Goal: Navigation & Orientation: Understand site structure

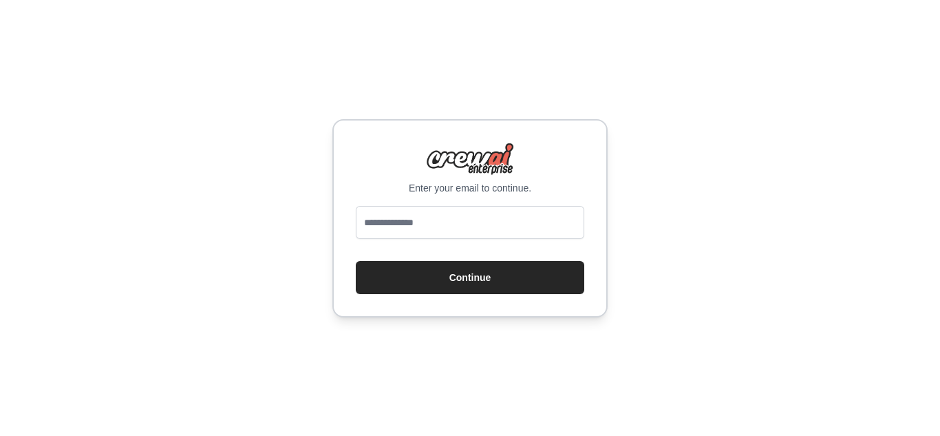
click at [663, 117] on div "Enter your email to continue. Continue" at bounding box center [470, 218] width 940 height 436
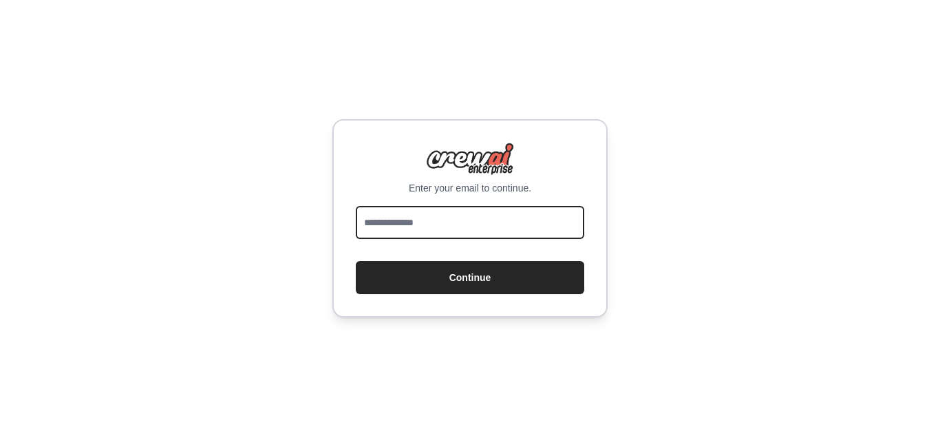
click at [489, 217] on input "email" at bounding box center [470, 222] width 229 height 33
type input "**********"
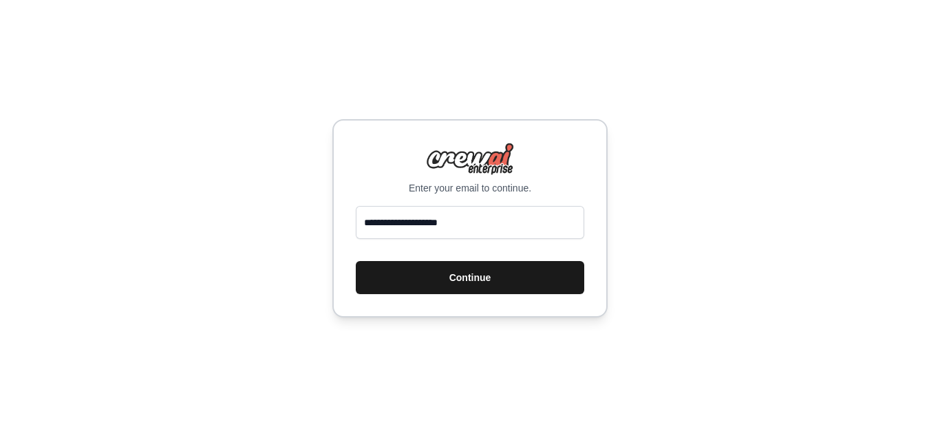
click at [489, 267] on button "Continue" at bounding box center [470, 277] width 229 height 33
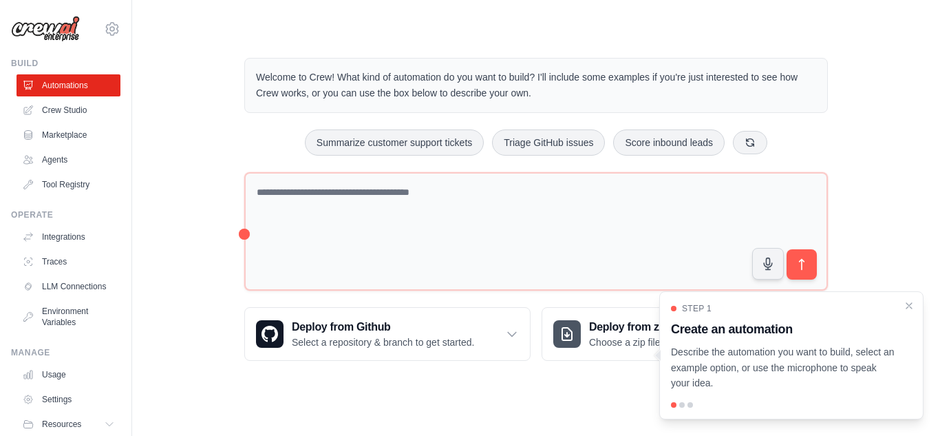
click at [891, 201] on div "Welcome to Crew! What kind of automation do you want to build? I'll include som…" at bounding box center [536, 209] width 764 height 347
click at [796, 350] on p "Describe the automation you want to build, select an example option, or use the…" at bounding box center [783, 367] width 224 height 47
click at [683, 404] on div at bounding box center [682, 405] width 6 height 6
click at [748, 364] on p "Describe the automation you want to build, select an example option, or use the…" at bounding box center [783, 367] width 224 height 47
click at [913, 309] on icon "Close walkthrough" at bounding box center [909, 305] width 12 height 12
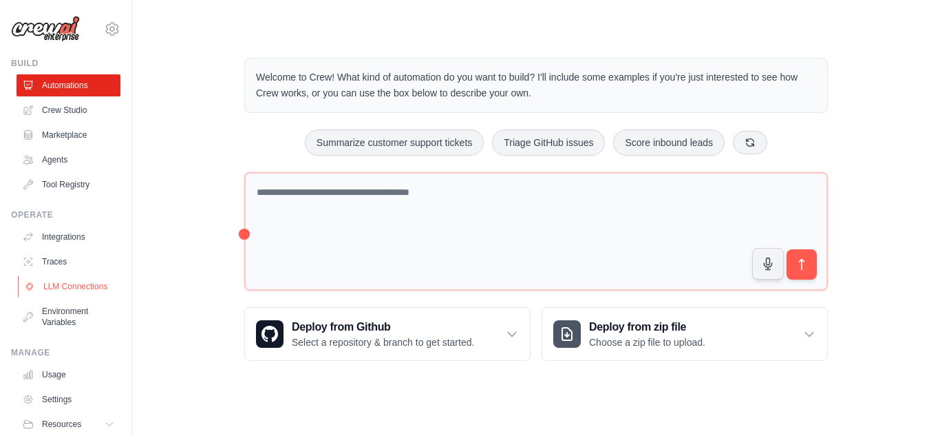
click at [94, 297] on link "LLM Connections" at bounding box center [70, 286] width 104 height 22
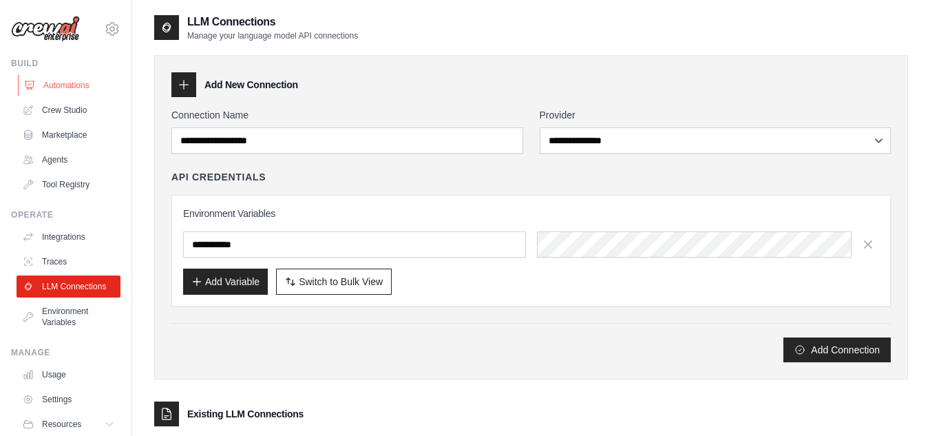
click at [54, 87] on link "Automations" at bounding box center [70, 85] width 104 height 22
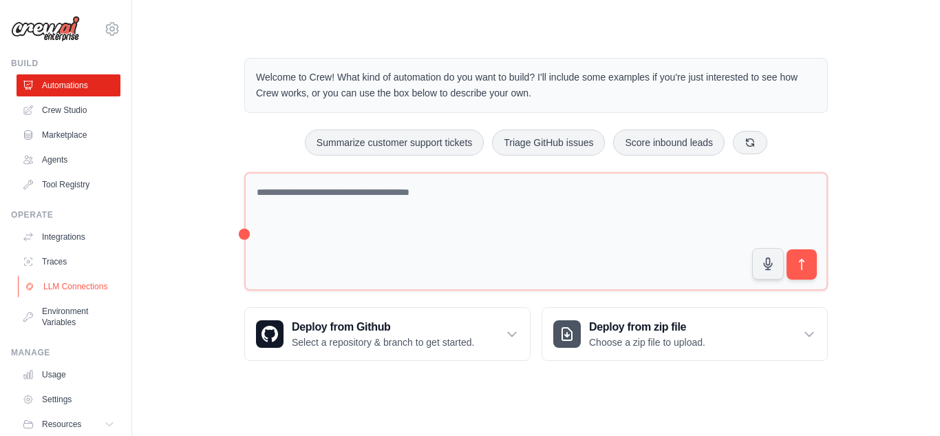
click at [54, 288] on link "LLM Connections" at bounding box center [70, 286] width 104 height 22
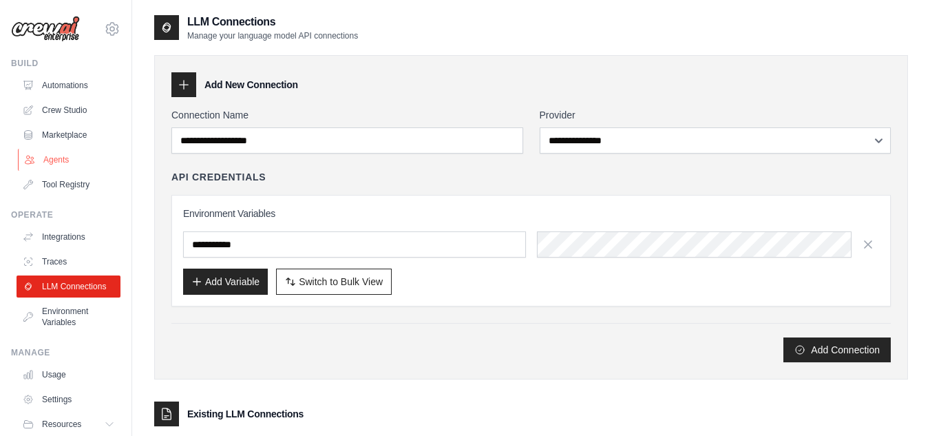
click at [69, 151] on link "Agents" at bounding box center [70, 160] width 104 height 22
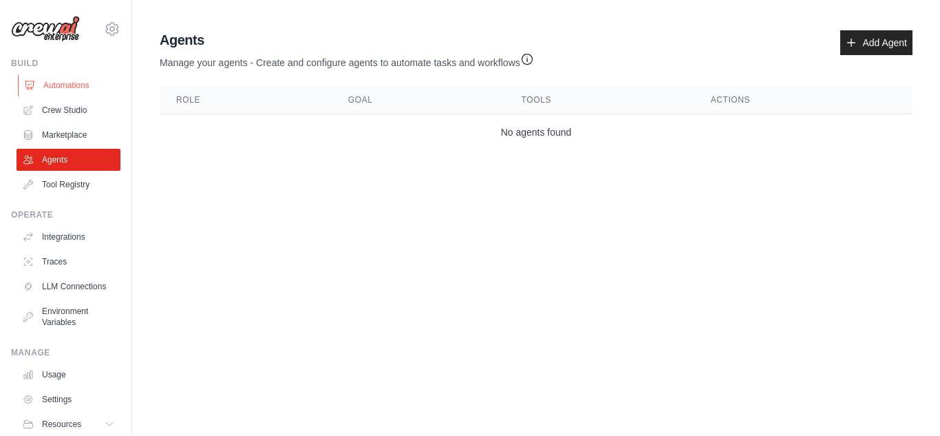
click at [58, 89] on link "Automations" at bounding box center [70, 85] width 104 height 22
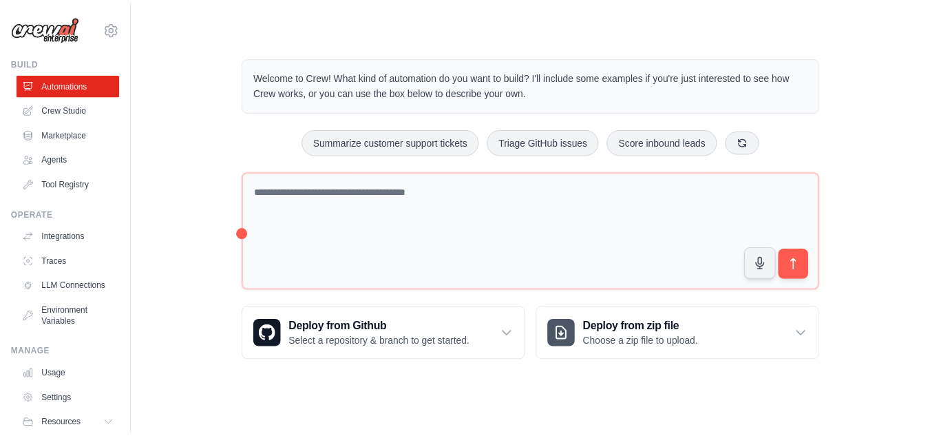
scroll to position [59, 0]
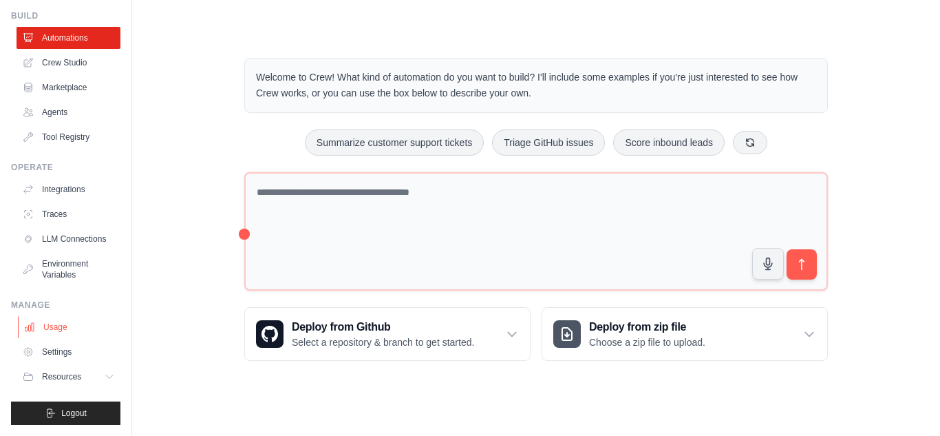
click at [63, 329] on link "Usage" at bounding box center [70, 327] width 104 height 22
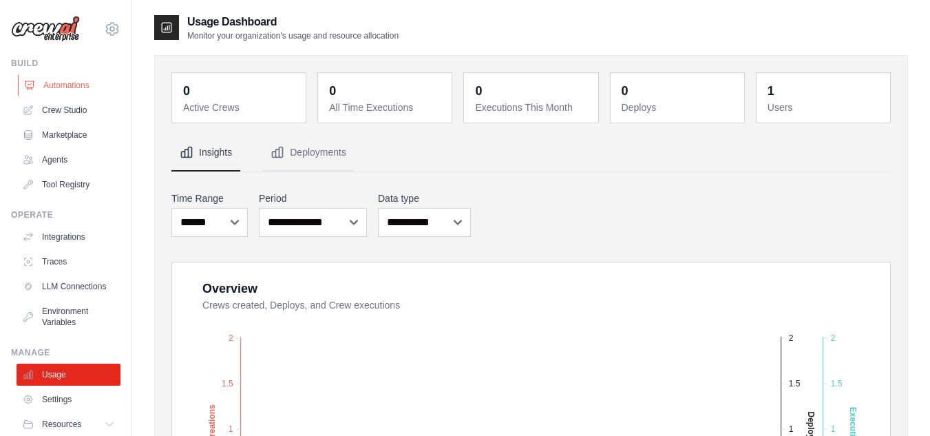
click at [47, 76] on link "Automations" at bounding box center [70, 85] width 104 height 22
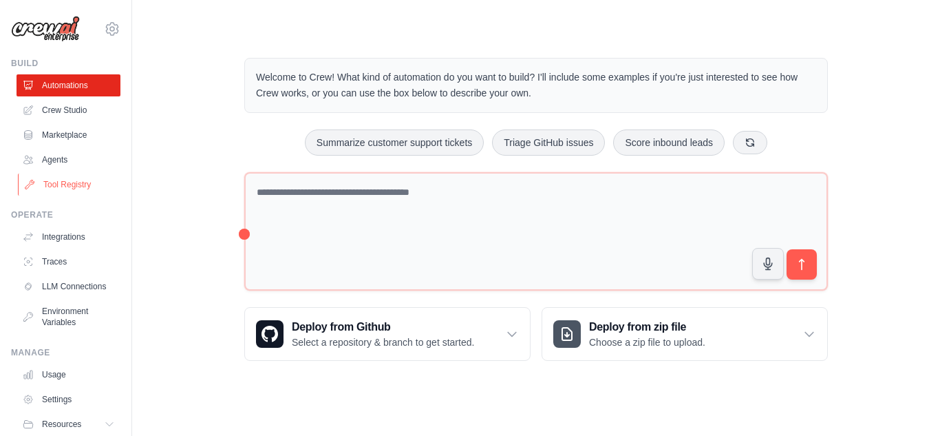
click at [70, 180] on link "Tool Registry" at bounding box center [70, 184] width 104 height 22
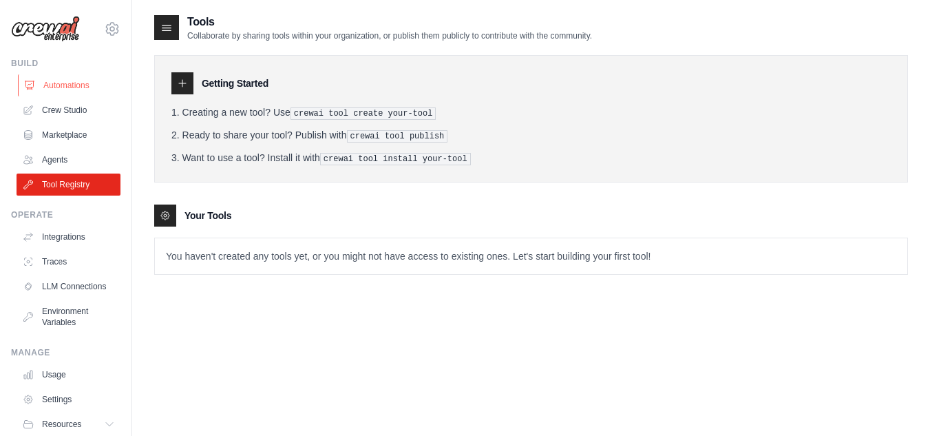
click at [50, 87] on link "Automations" at bounding box center [70, 85] width 104 height 22
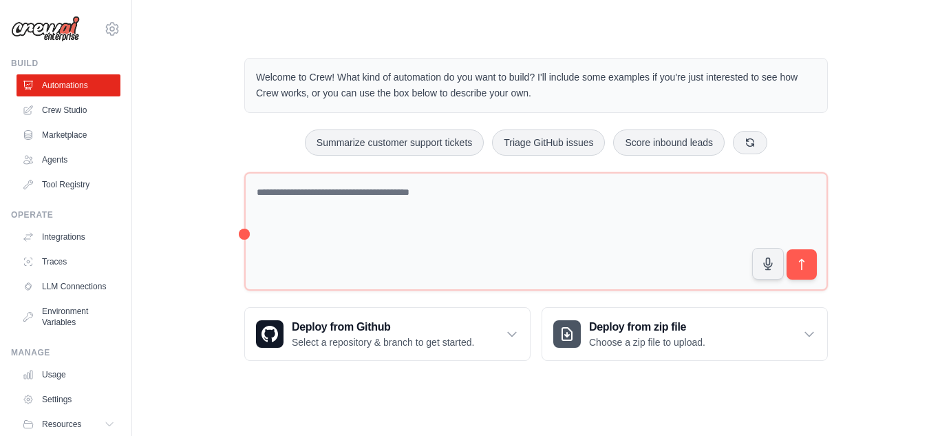
click at [69, 38] on img at bounding box center [45, 29] width 69 height 26
click at [77, 136] on link "Marketplace" at bounding box center [70, 135] width 104 height 22
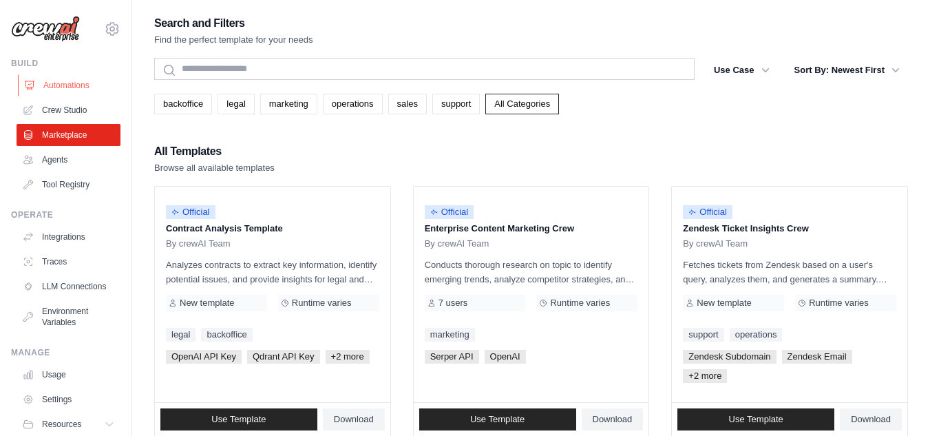
click at [74, 87] on link "Automations" at bounding box center [70, 85] width 104 height 22
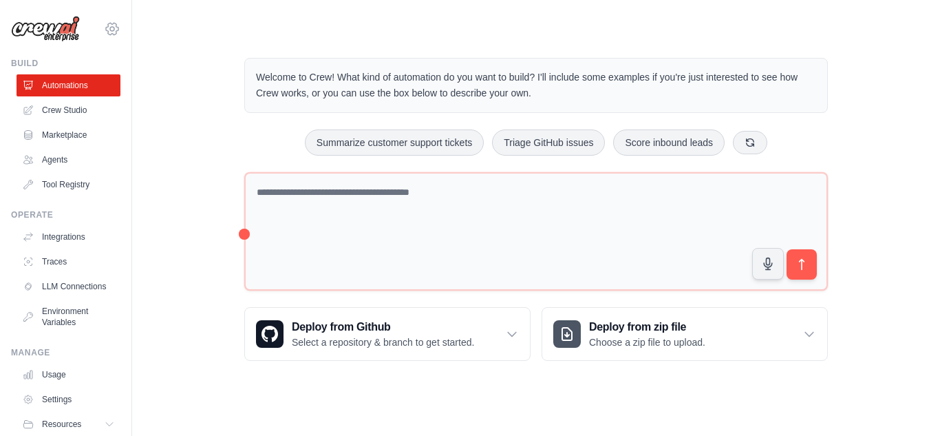
click at [104, 26] on icon at bounding box center [112, 29] width 17 height 17
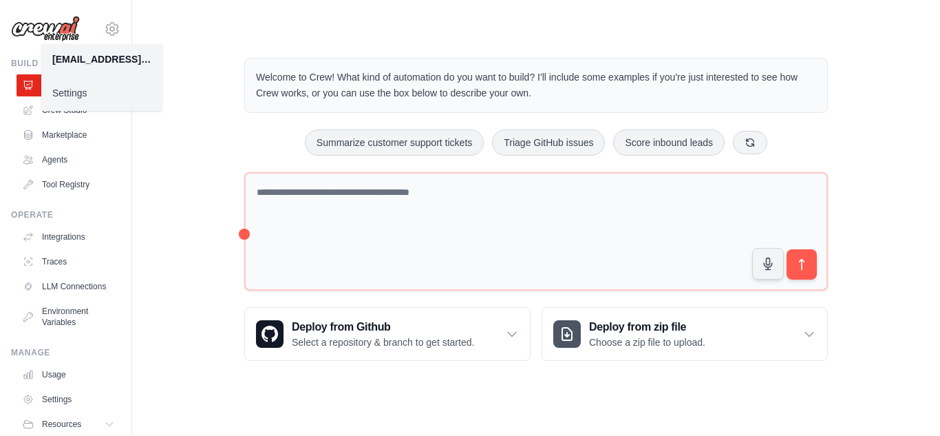
click at [107, 91] on link "Settings" at bounding box center [101, 93] width 121 height 25
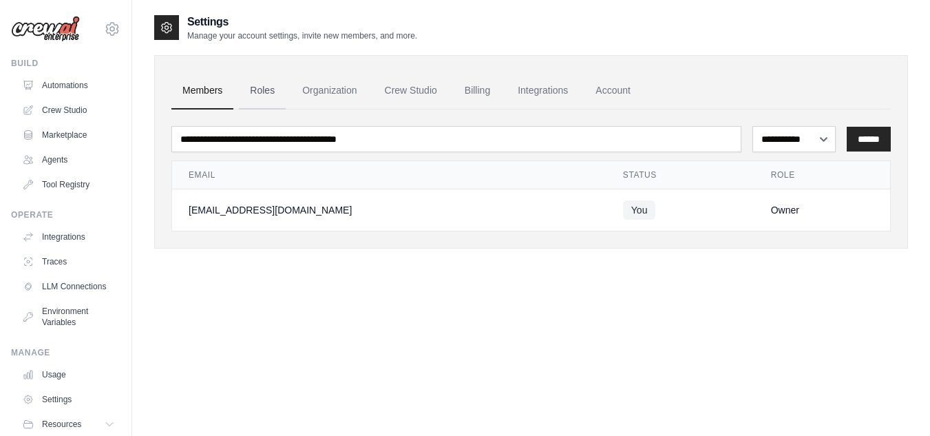
click at [273, 87] on link "Roles" at bounding box center [262, 90] width 47 height 37
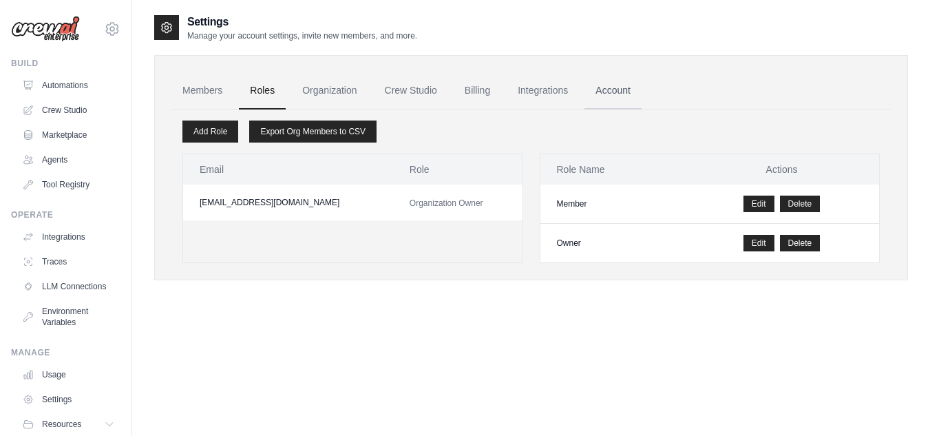
click at [594, 93] on link "Account" at bounding box center [612, 90] width 57 height 37
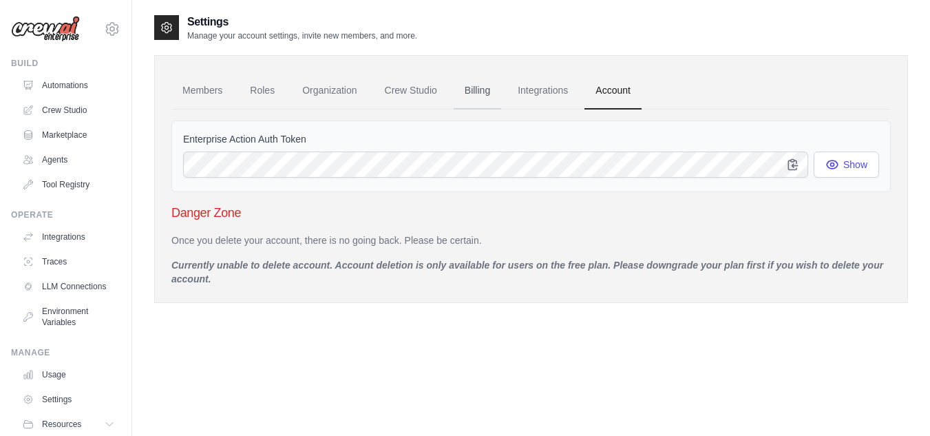
click at [481, 94] on link "Billing" at bounding box center [477, 90] width 47 height 37
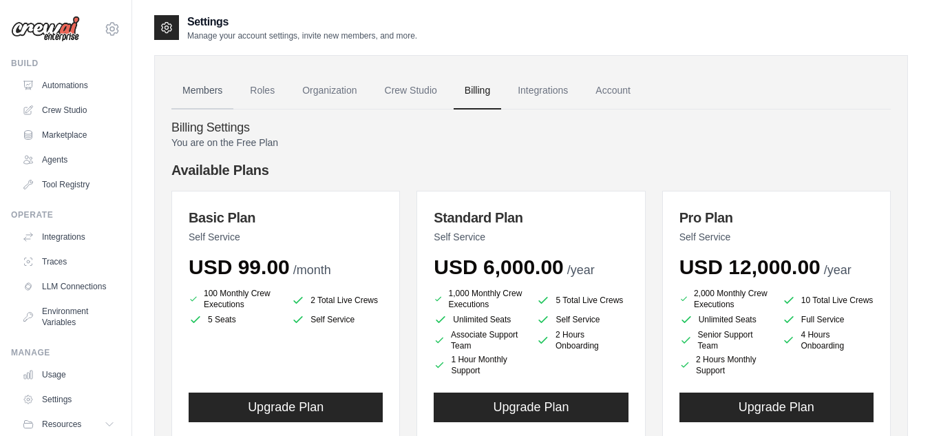
click at [200, 95] on link "Members" at bounding box center [202, 90] width 62 height 37
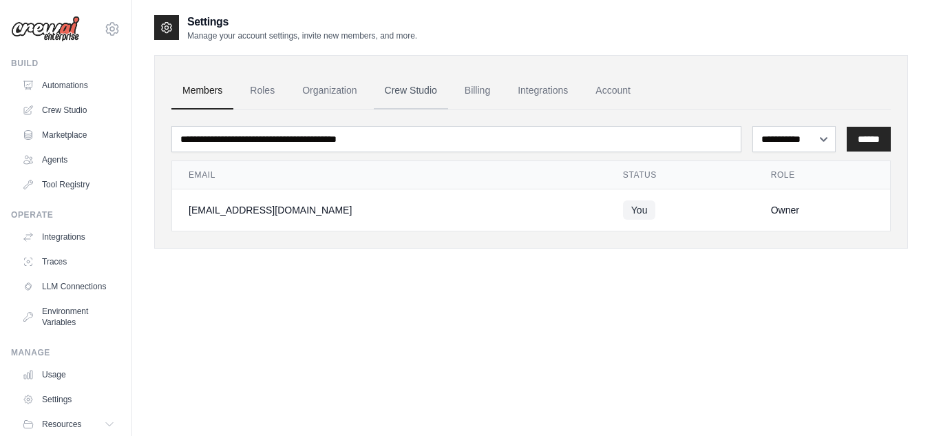
click at [421, 97] on link "Crew Studio" at bounding box center [411, 90] width 74 height 37
click at [31, 32] on img at bounding box center [45, 29] width 69 height 26
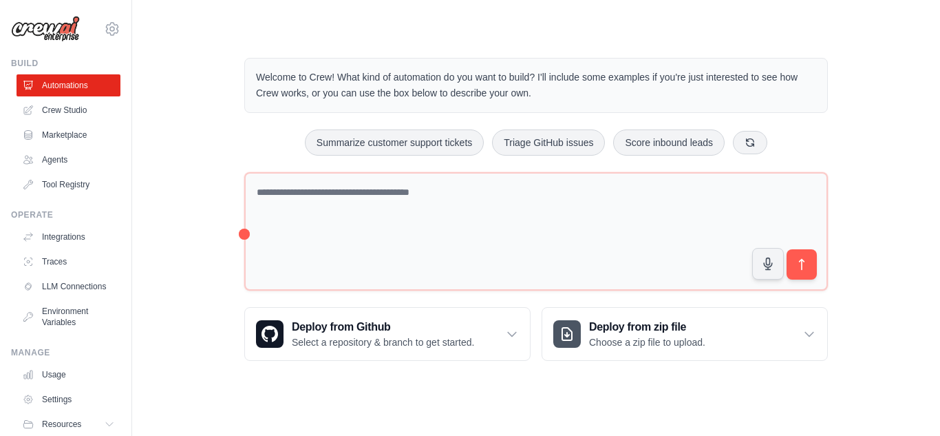
click at [147, 296] on div "Welcome to Crew! What kind of automation do you want to build? I'll include som…" at bounding box center [536, 209] width 808 height 347
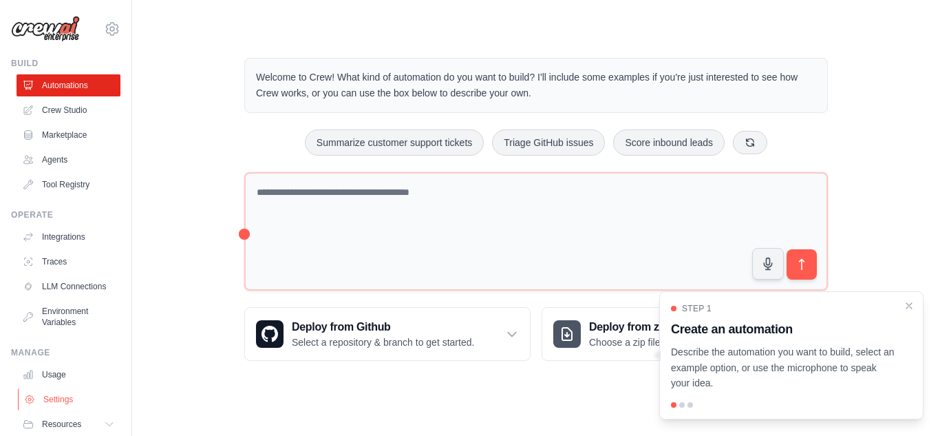
scroll to position [59, 0]
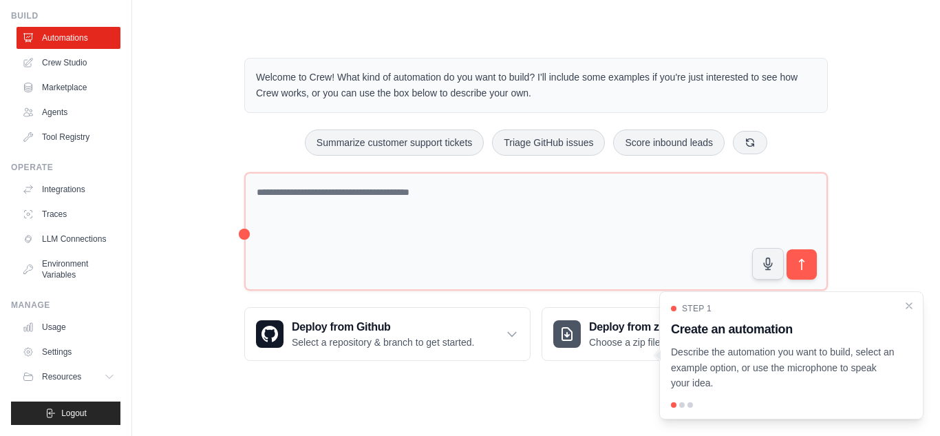
click at [866, 354] on p "Describe the automation you want to build, select an example option, or use the…" at bounding box center [783, 367] width 224 height 47
click at [912, 304] on icon "Close walkthrough" at bounding box center [909, 305] width 12 height 12
